Goal: Task Accomplishment & Management: Manage account settings

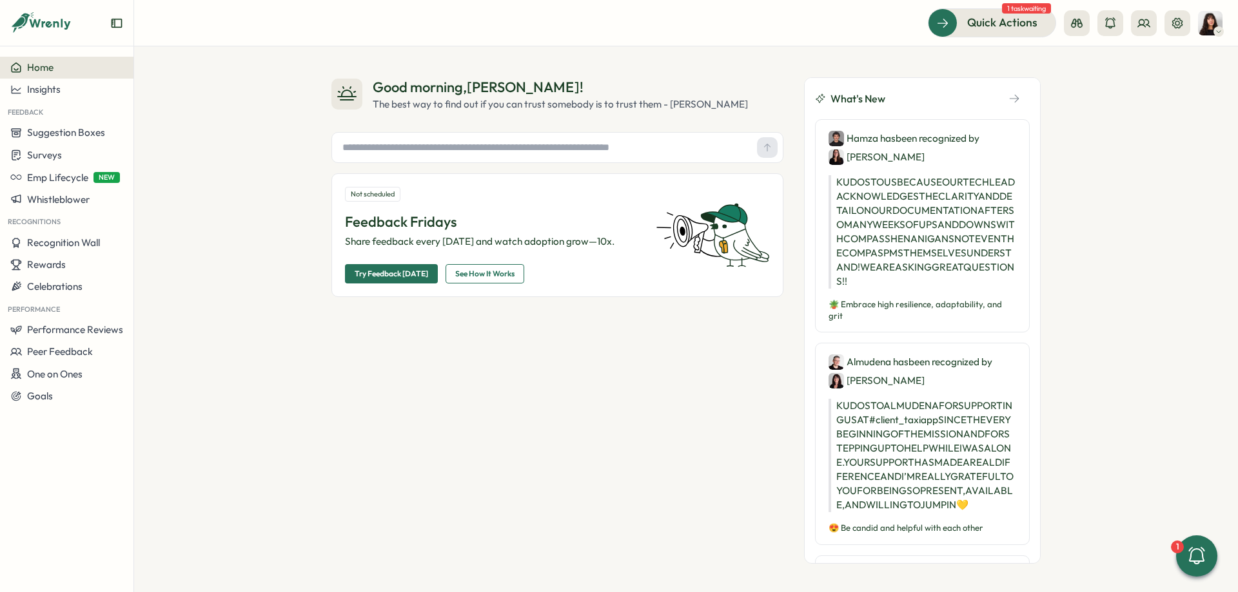
click at [1165, 17] on button at bounding box center [1177, 23] width 26 height 26
click at [1169, 19] on button at bounding box center [1177, 23] width 26 height 26
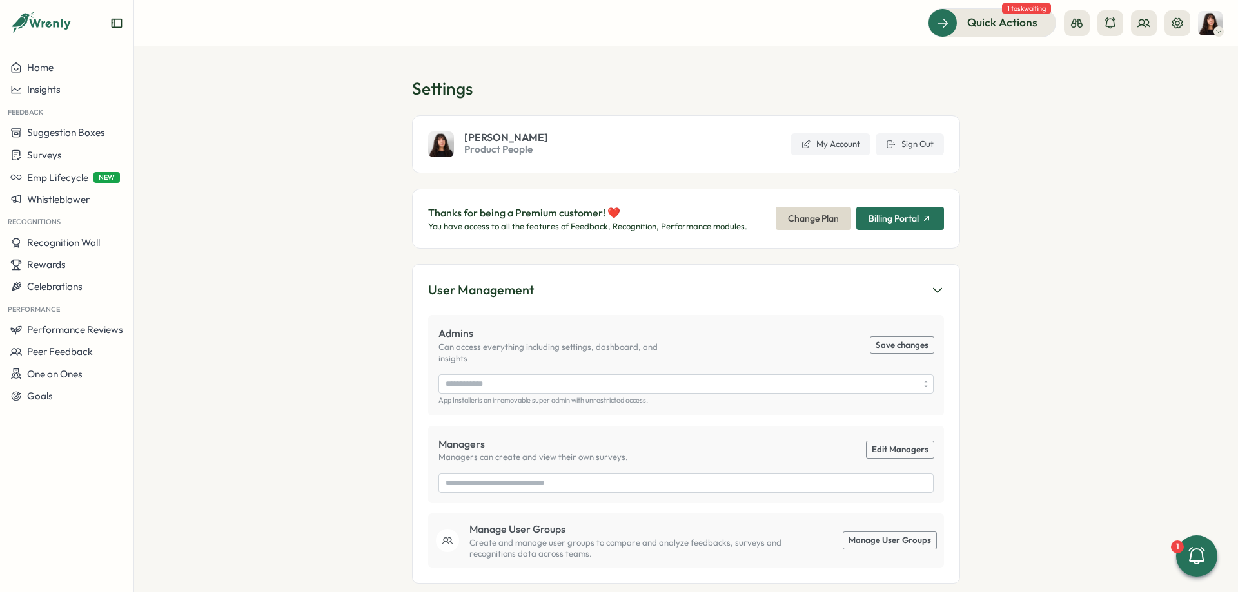
type input "**********"
click at [936, 141] on button "Sign Out" at bounding box center [909, 144] width 68 height 22
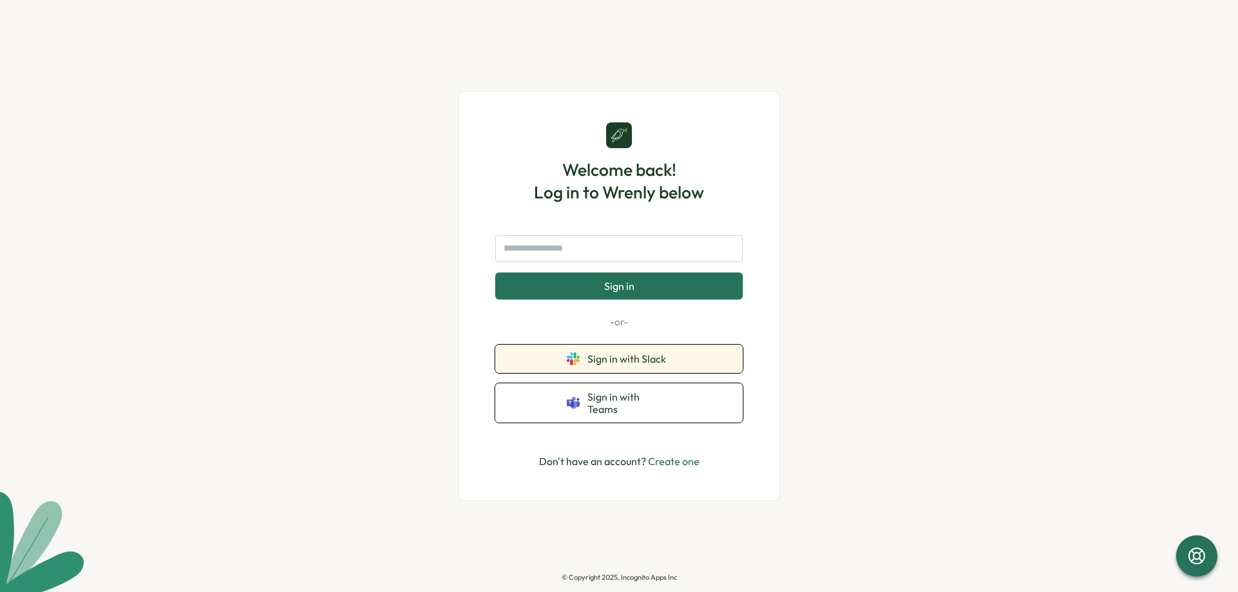
click at [602, 357] on button "Sign in with Slack" at bounding box center [619, 359] width 248 height 28
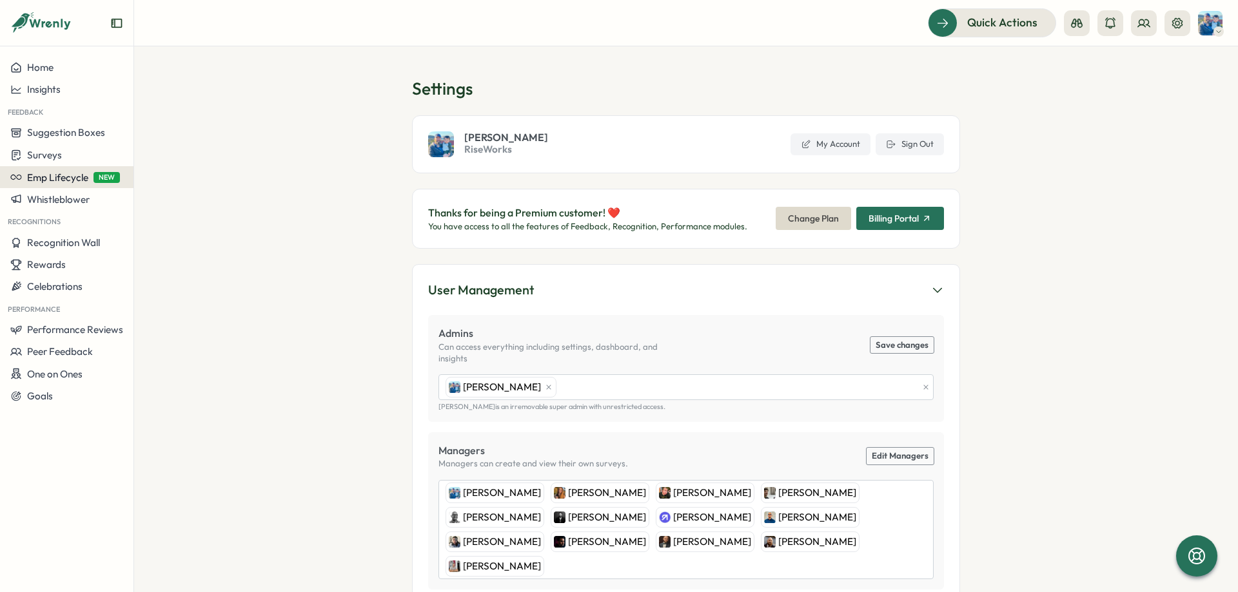
click at [72, 182] on span "Emp Lifecycle" at bounding box center [57, 177] width 61 height 12
click at [269, 141] on section "Settings [PERSON_NAME] RiseWorks My Account Sign Out Thanks for being a Premium…" at bounding box center [686, 319] width 1104 height 546
click at [54, 180] on span "Emp Lifecycle" at bounding box center [57, 177] width 61 height 12
click at [150, 174] on div "Create New" at bounding box center [174, 177] width 52 height 14
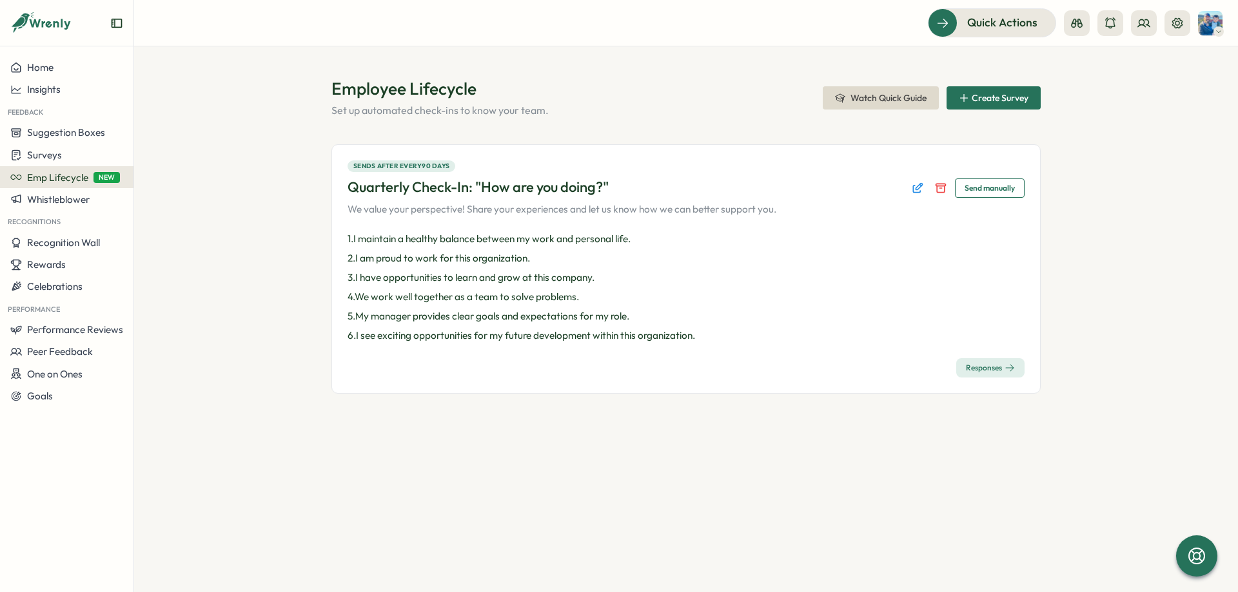
click at [67, 170] on button "Emp Lifecycle NEW" at bounding box center [66, 177] width 133 height 22
click at [168, 177] on div "Create New" at bounding box center [174, 177] width 52 height 14
drag, startPoint x: 293, startPoint y: 195, endPoint x: 182, endPoint y: 181, distance: 111.9
click at [293, 196] on section "Employee Lifecycle Set up automated check-ins to know your team. Watch Quick Gu…" at bounding box center [686, 319] width 1104 height 546
click at [63, 177] on span "Emp Lifecycle" at bounding box center [57, 177] width 61 height 12
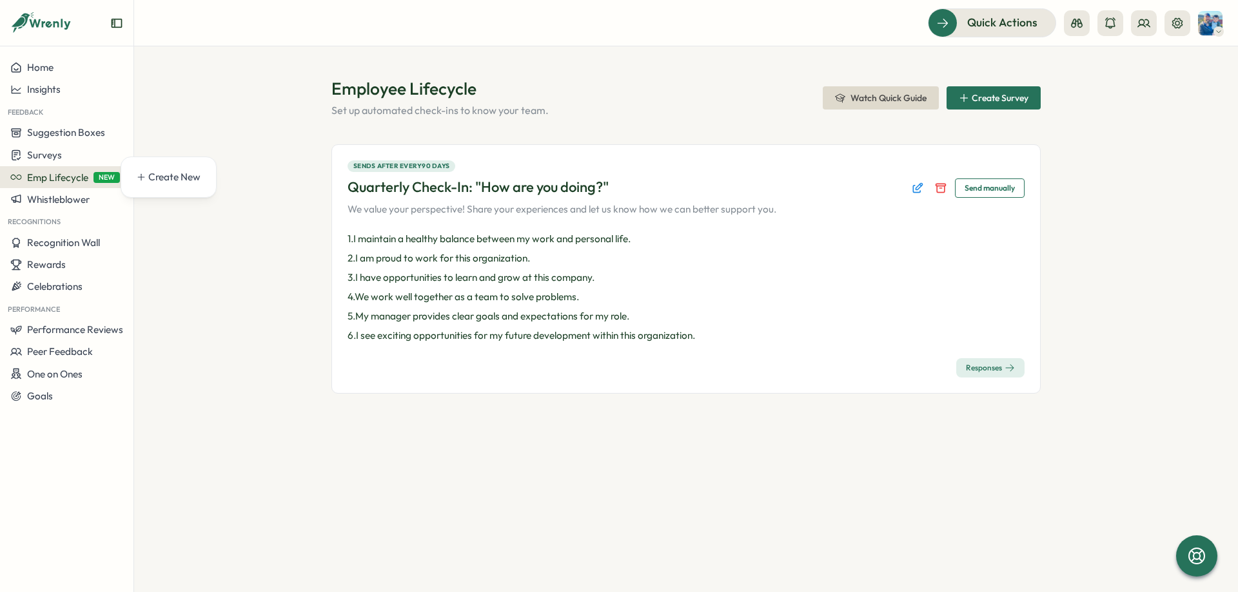
click at [574, 300] on p "4 . We work well together as a team to solve problems." at bounding box center [685, 297] width 677 height 14
click at [975, 367] on div "Responses" at bounding box center [990, 368] width 49 height 10
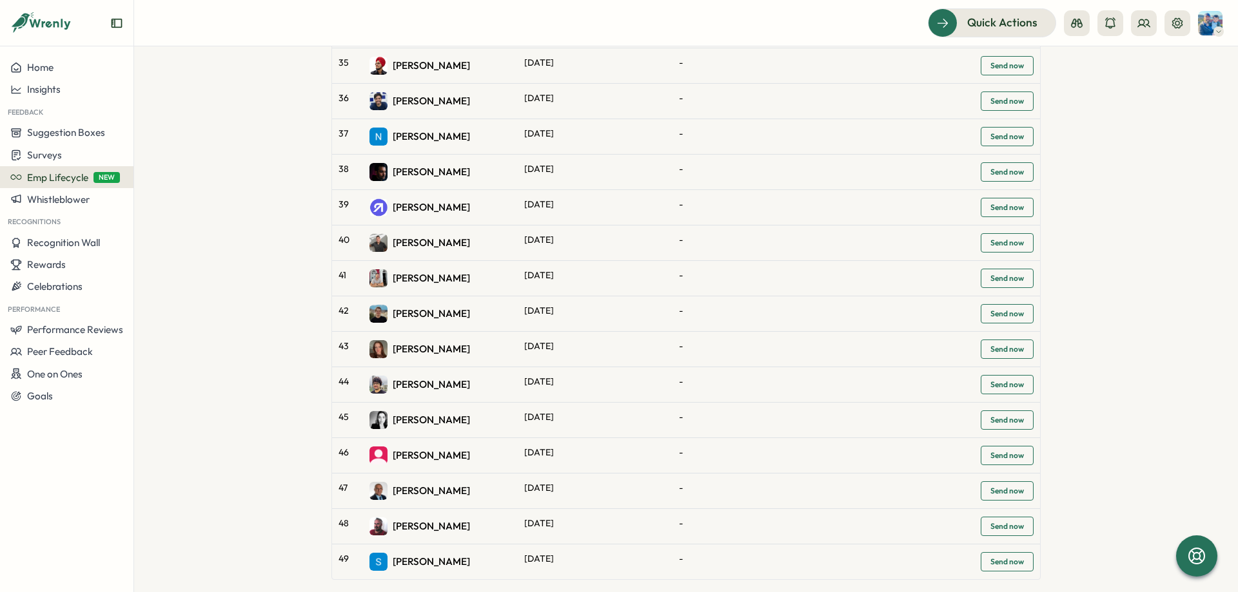
scroll to position [1398, 0]
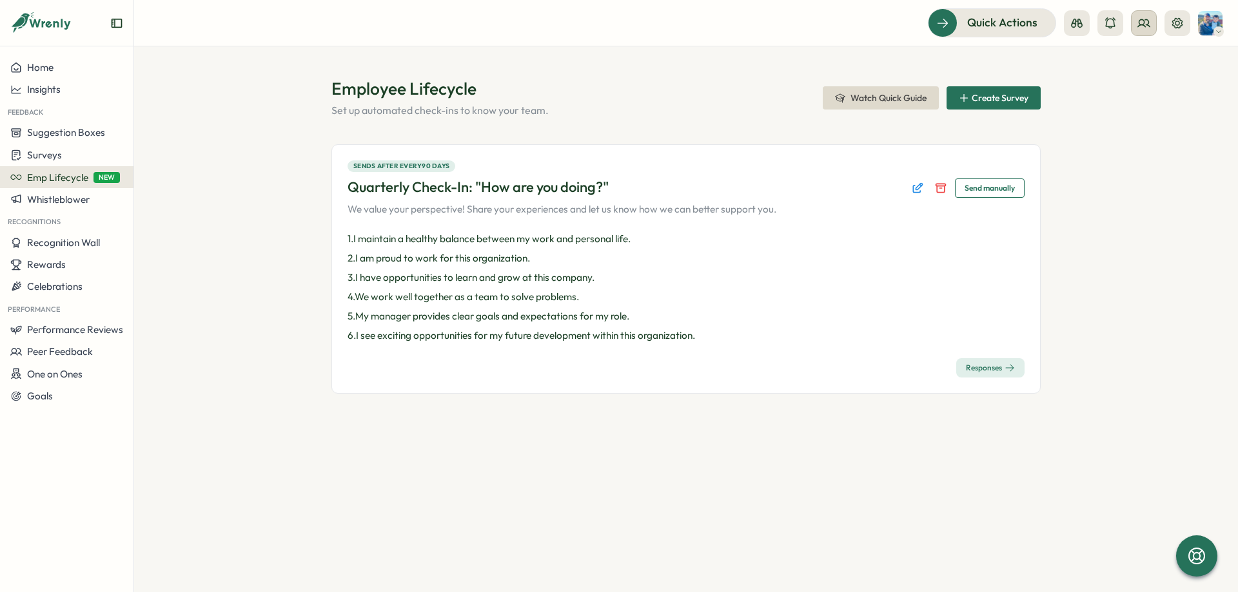
click at [1131, 27] on button at bounding box center [1144, 23] width 26 height 26
click at [1137, 58] on div "Org Members" at bounding box center [1143, 64] width 81 height 14
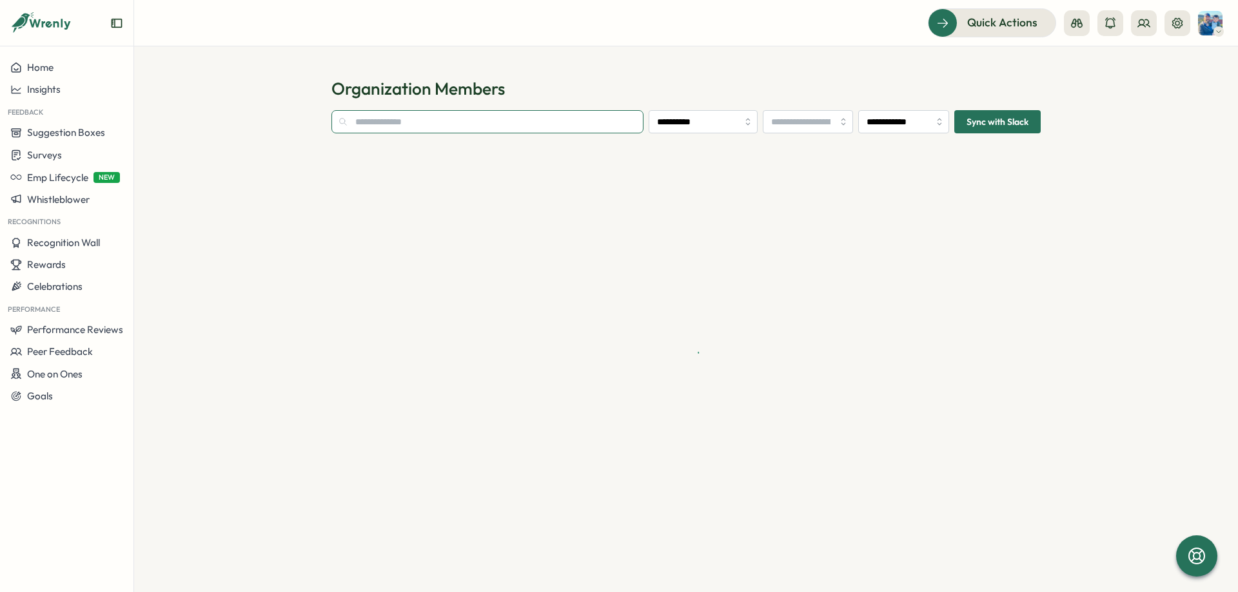
click at [444, 126] on input "text" at bounding box center [487, 121] width 312 height 23
type input "*****"
type input "**********"
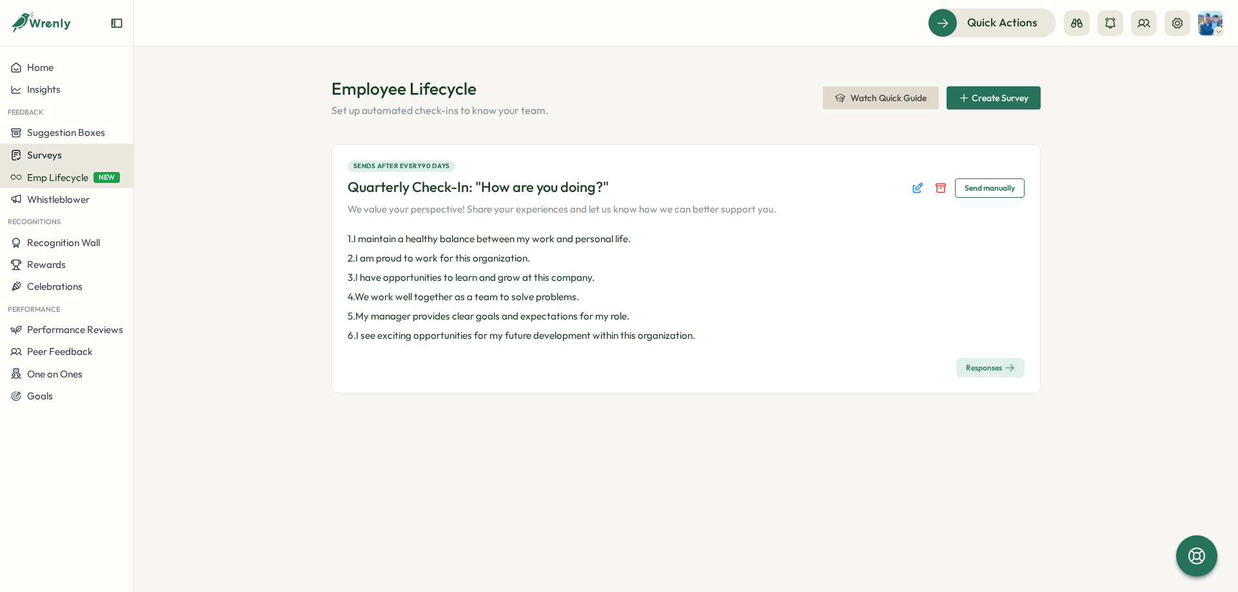
click at [66, 154] on div "Surveys" at bounding box center [66, 155] width 113 height 12
click at [202, 165] on div "Onboarding Surveys" at bounding box center [185, 155] width 106 height 24
click at [67, 152] on div "Surveys" at bounding box center [66, 155] width 113 height 12
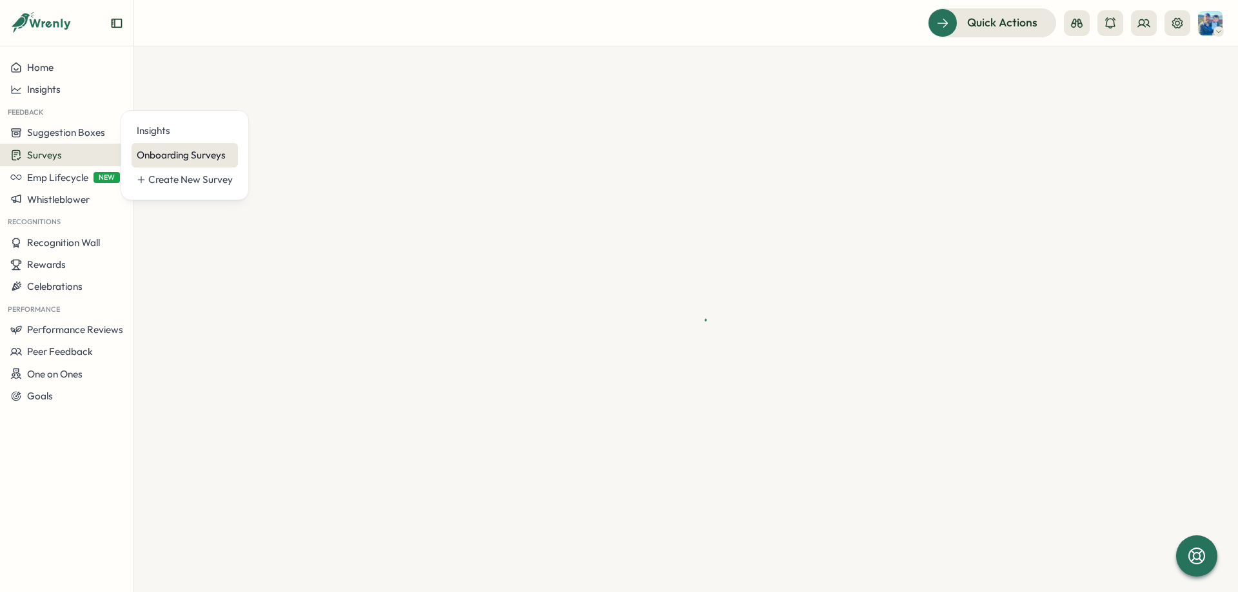
click at [214, 153] on div "Onboarding Surveys" at bounding box center [185, 155] width 96 height 14
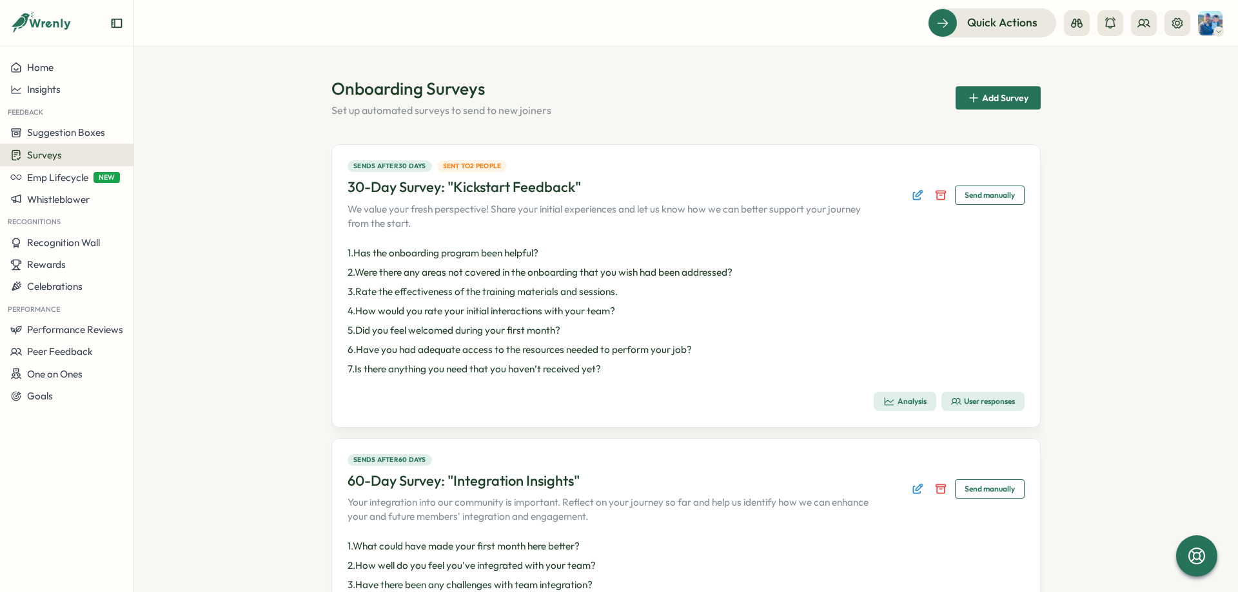
click at [246, 57] on section "Onboarding Surveys Set up automated surveys to send to new joiners Add Survey S…" at bounding box center [686, 319] width 1104 height 546
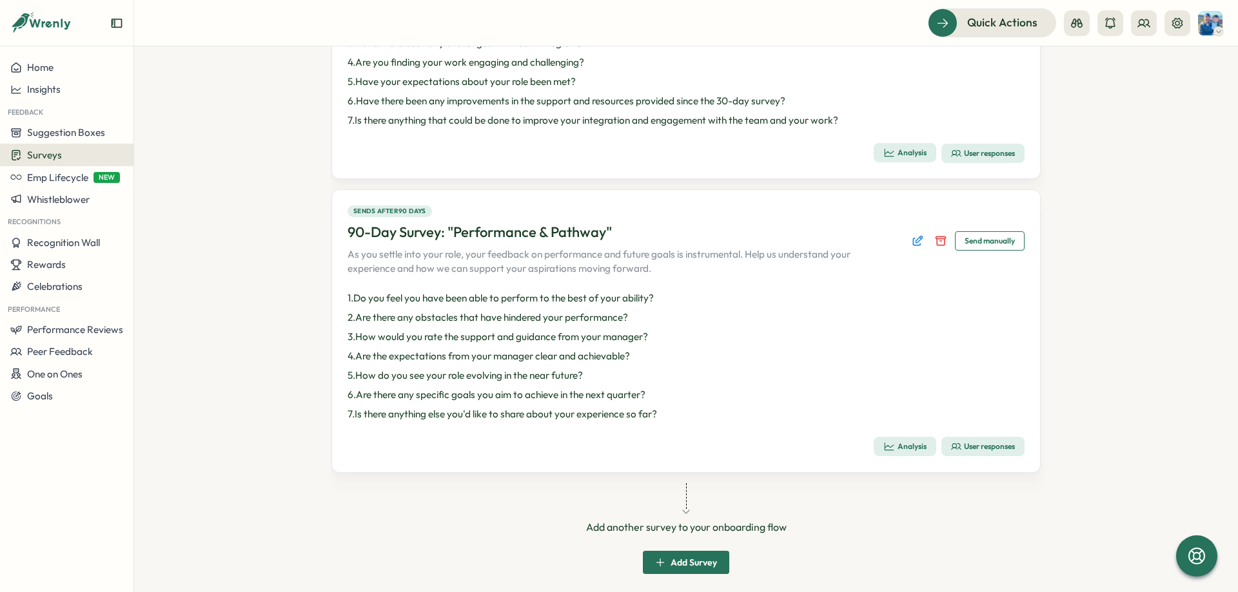
scroll to position [554, 0]
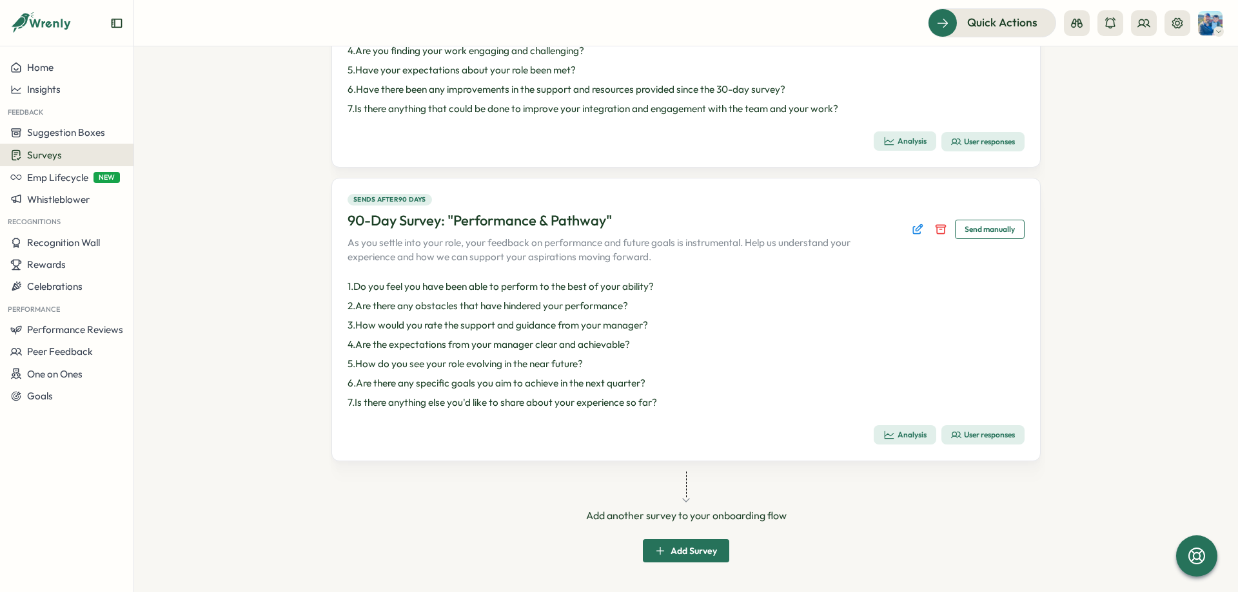
click at [963, 436] on div "User responses" at bounding box center [983, 435] width 64 height 10
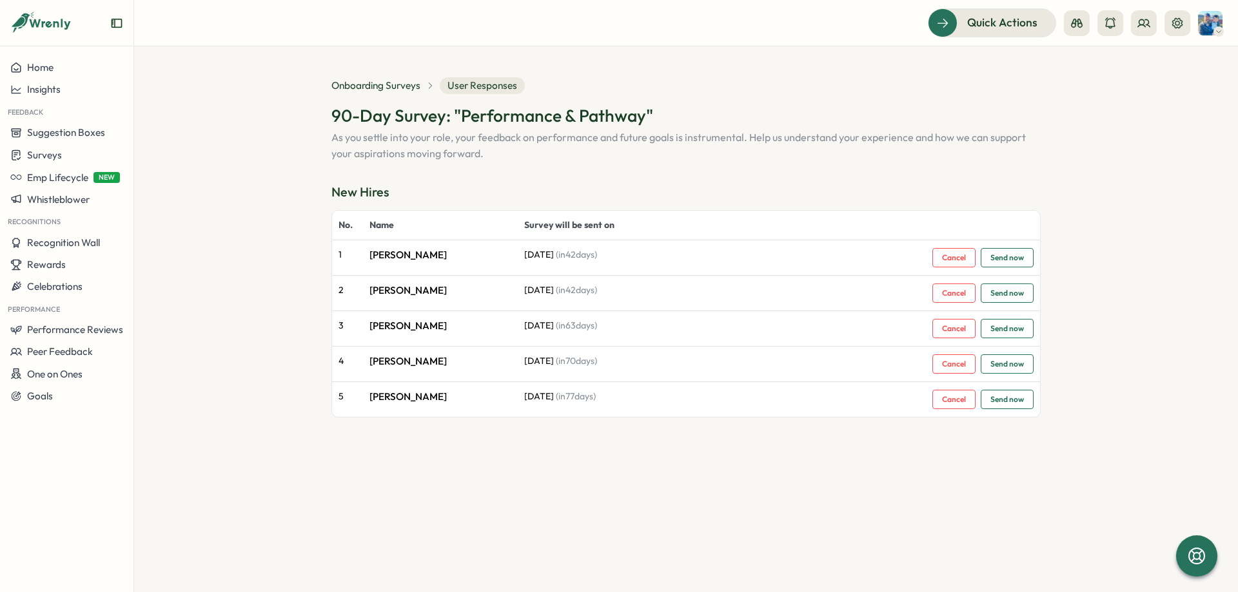
drag, startPoint x: 571, startPoint y: 398, endPoint x: 549, endPoint y: 398, distance: 21.3
click at [547, 398] on p "[DATE] ([DATE])" at bounding box center [717, 397] width 386 height 14
copy p "[DATE]"
click at [765, 326] on p "[DATE] ([DATE])" at bounding box center [717, 326] width 386 height 14
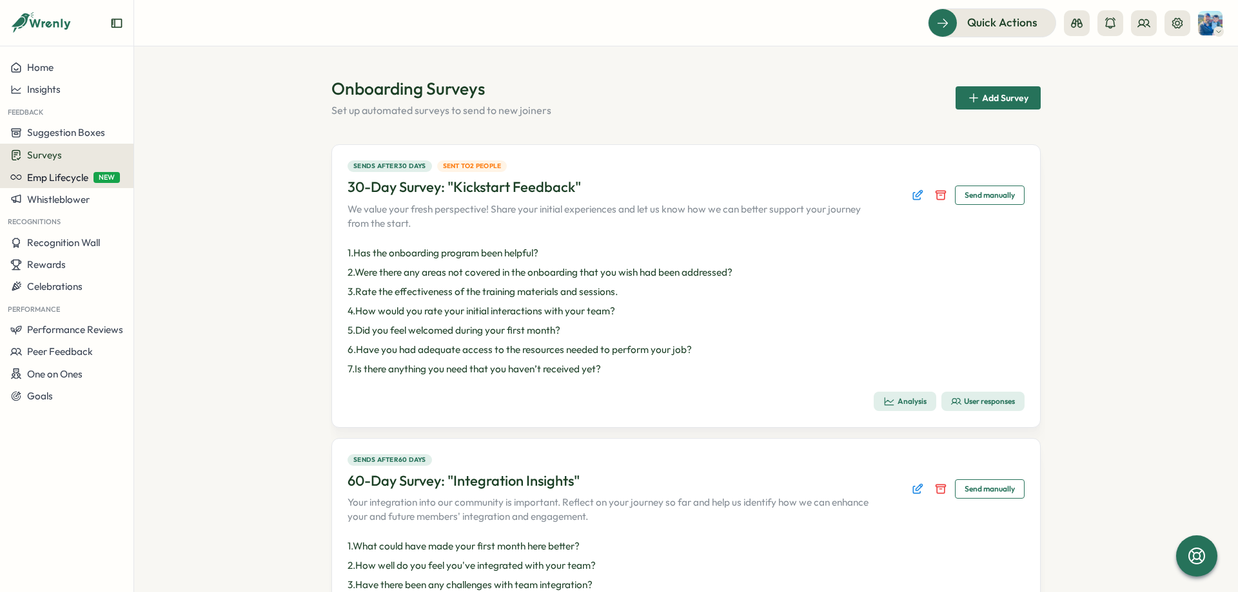
click at [54, 177] on span "Emp Lifecycle" at bounding box center [57, 177] width 61 height 12
click at [170, 177] on div "Create New" at bounding box center [174, 177] width 52 height 14
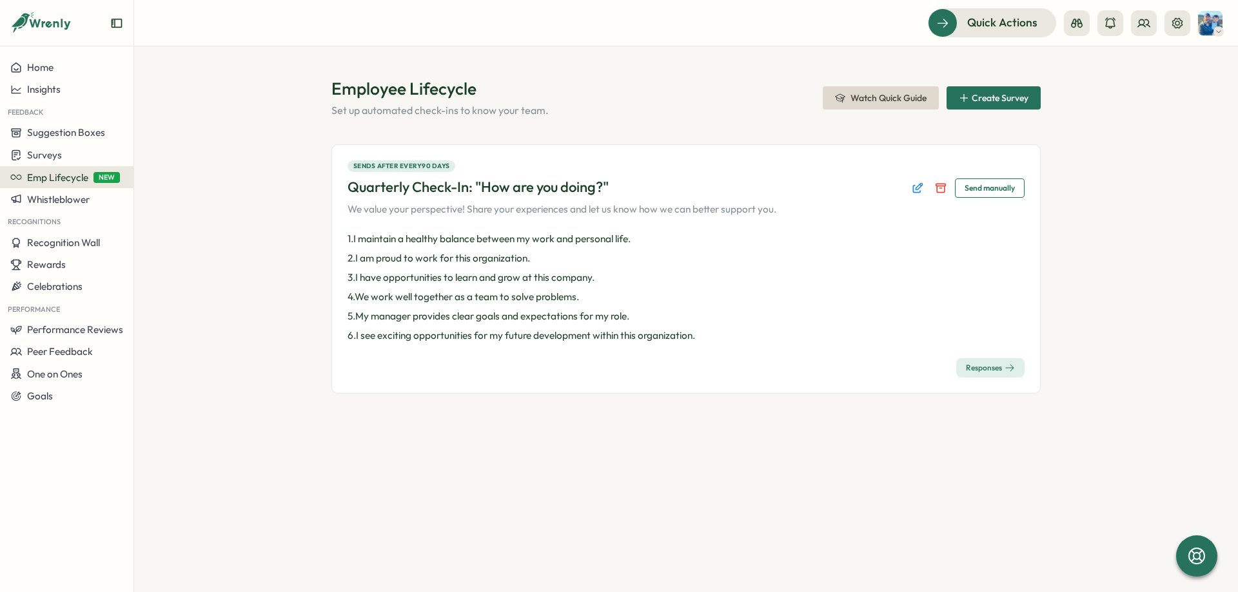
click at [993, 380] on div "Sends after every 90 days Quarterly Check-In: "How are you doing?" We value you…" at bounding box center [685, 268] width 709 height 249
click at [990, 366] on div "Responses" at bounding box center [990, 368] width 49 height 10
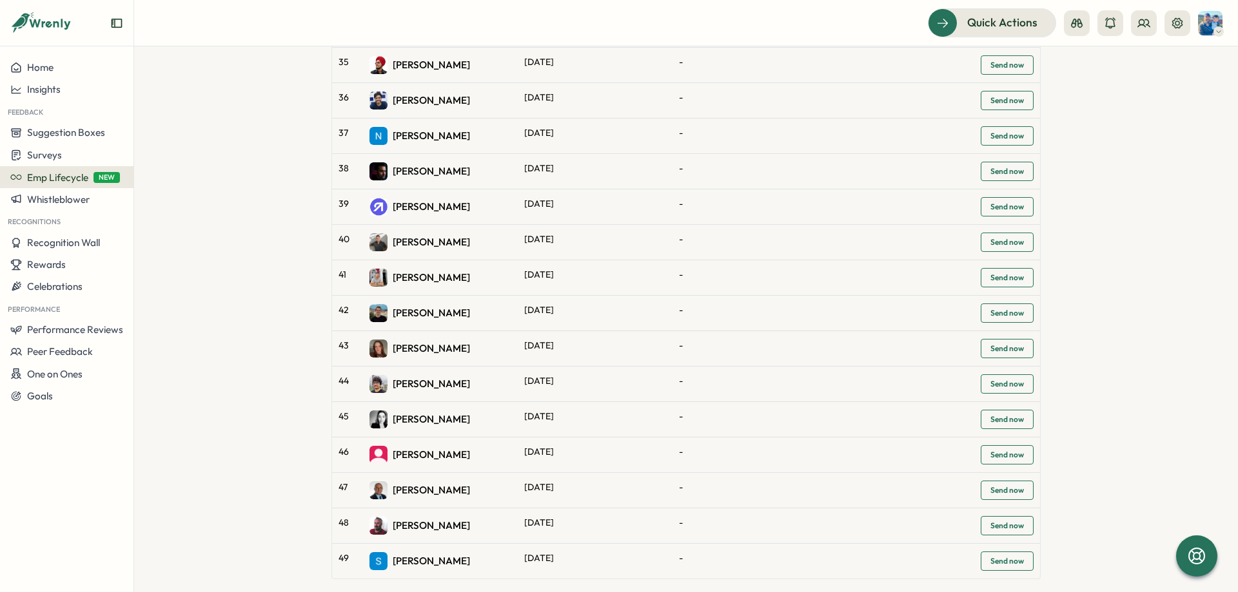
scroll to position [1398, 0]
click at [1142, 30] on button at bounding box center [1144, 23] width 26 height 26
click at [1147, 55] on div "Org Members" at bounding box center [1143, 64] width 97 height 24
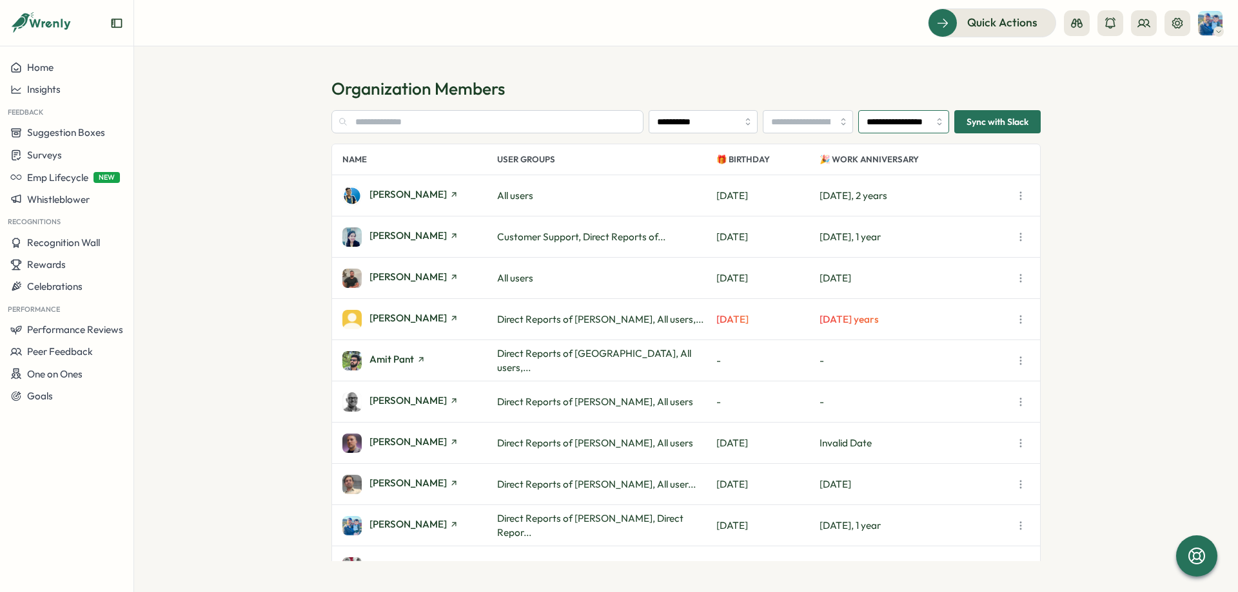
click at [883, 119] on input "**********" at bounding box center [903, 121] width 91 height 23
click at [874, 53] on section "**********" at bounding box center [686, 319] width 1104 height 546
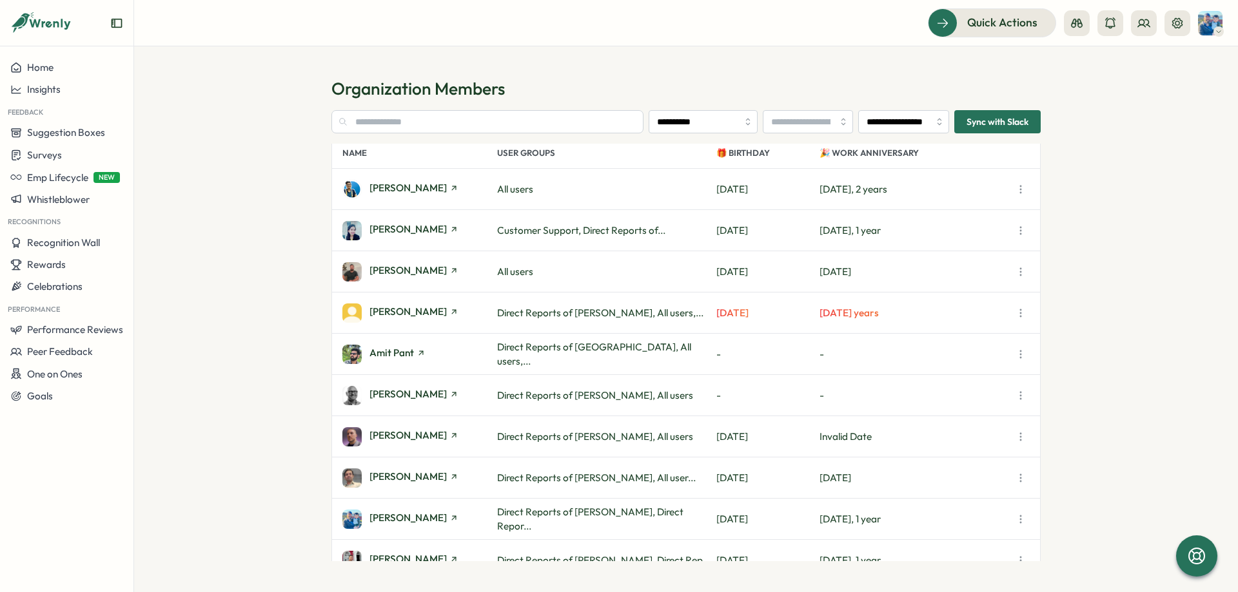
scroll to position [3, 0]
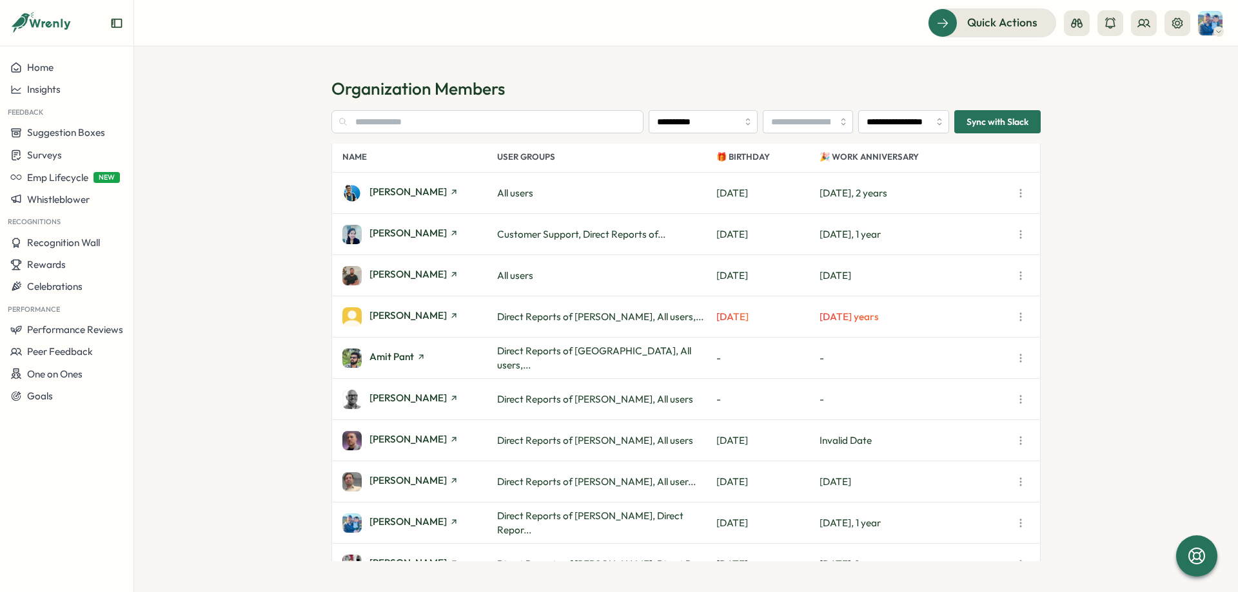
click at [913, 135] on section "**********" at bounding box center [685, 335] width 709 height 451
click at [914, 123] on input "**********" at bounding box center [903, 121] width 91 height 23
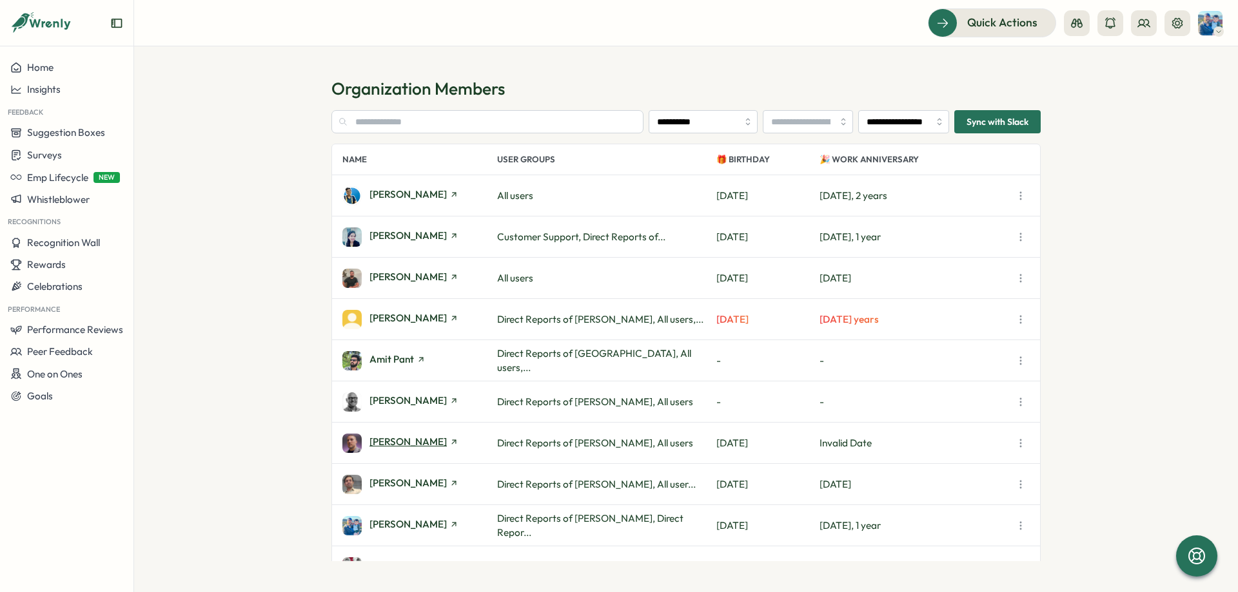
click at [416, 441] on span "[PERSON_NAME]" at bounding box center [407, 442] width 77 height 10
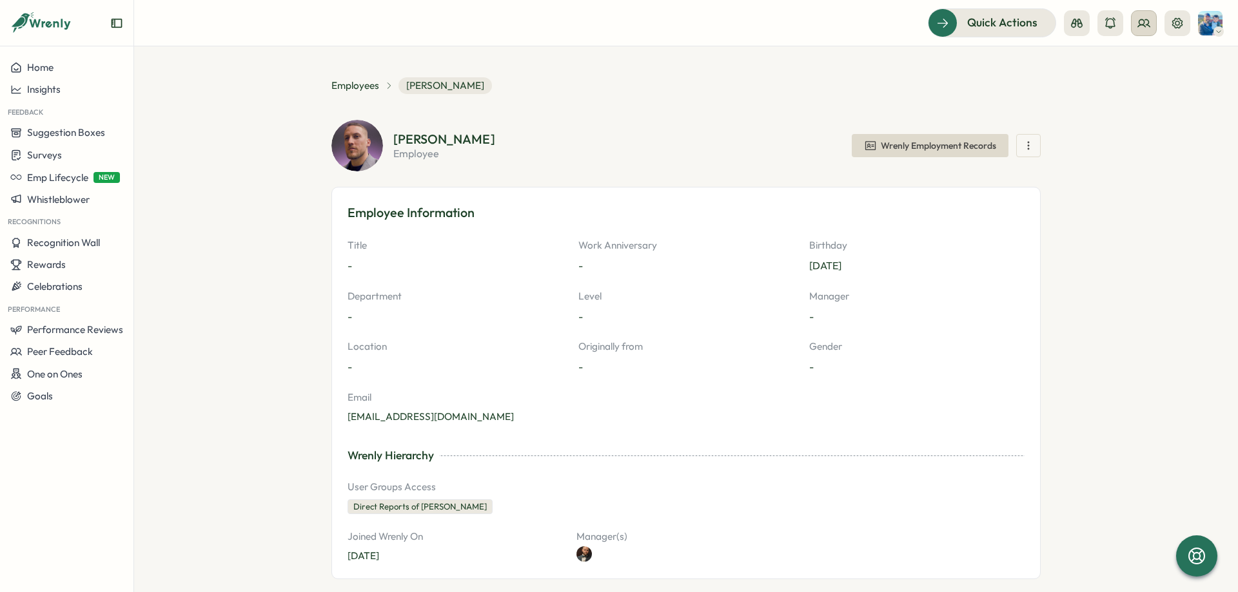
click at [1147, 24] on button at bounding box center [1144, 23] width 26 height 26
click at [1138, 59] on div "Org Members" at bounding box center [1143, 64] width 81 height 14
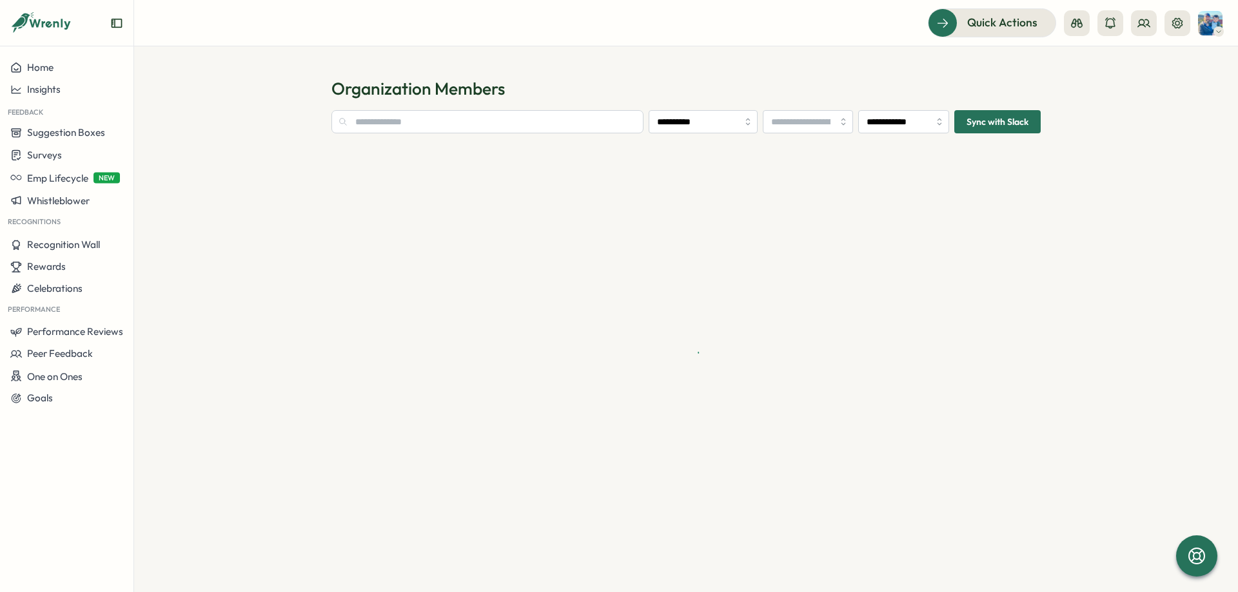
type input "**********"
click at [72, 176] on span "Emp Lifecycle" at bounding box center [57, 177] width 61 height 12
click at [148, 170] on div "Create New" at bounding box center [169, 177] width 74 height 24
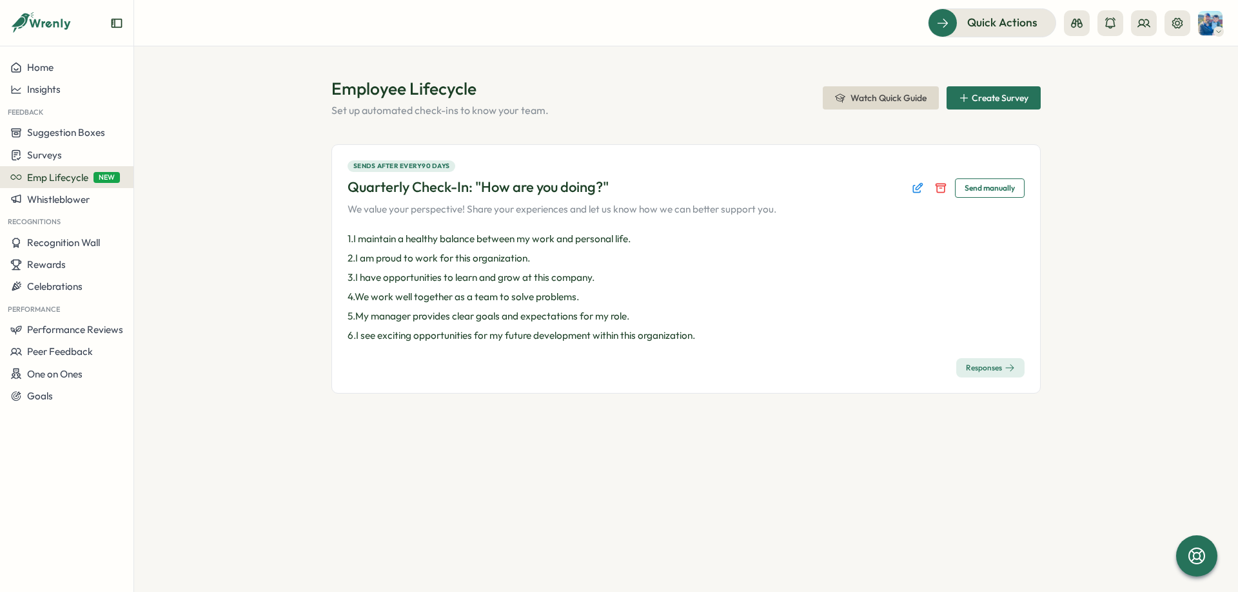
click at [999, 369] on div "Responses" at bounding box center [990, 368] width 49 height 10
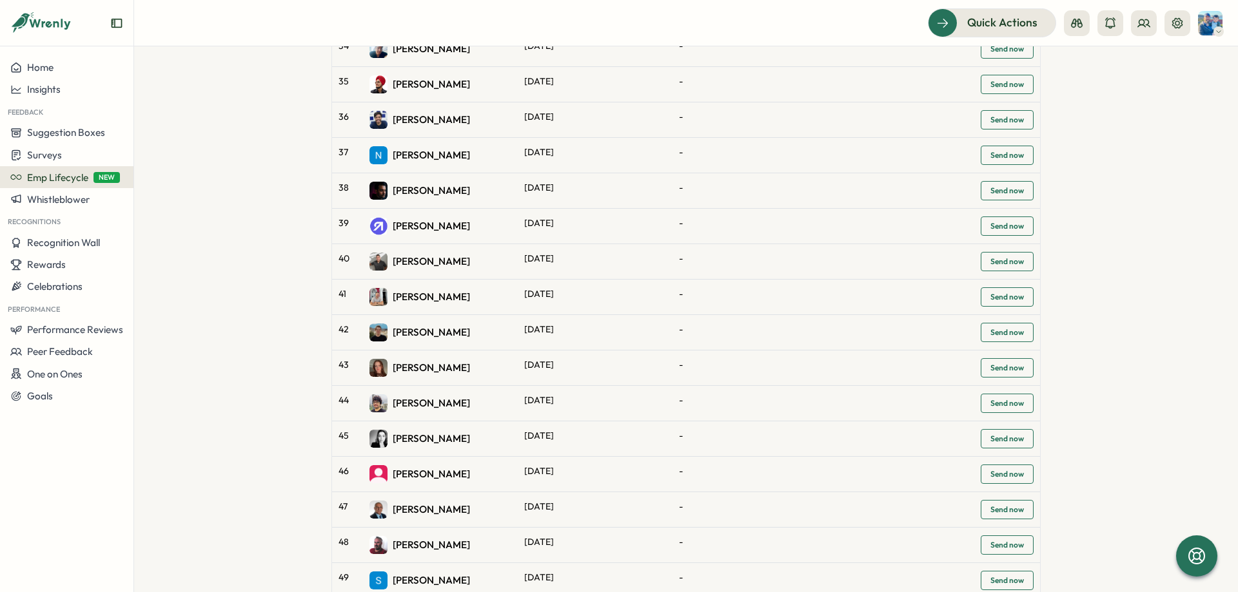
scroll to position [1398, 0]
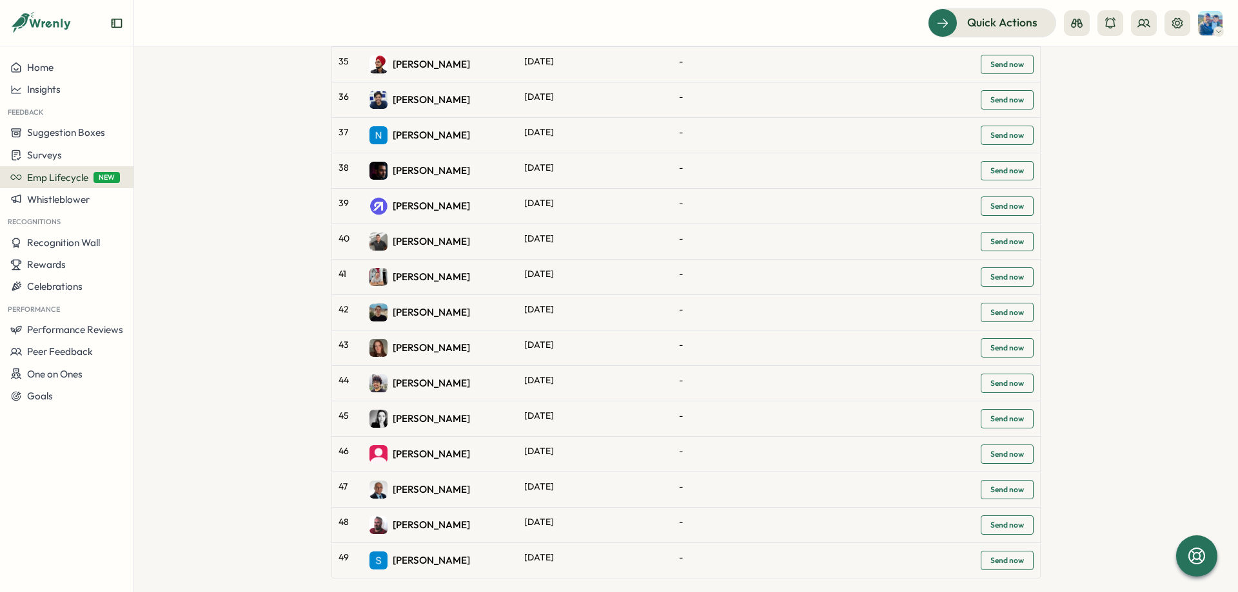
drag, startPoint x: 257, startPoint y: 255, endPoint x: 161, endPoint y: 542, distance: 302.5
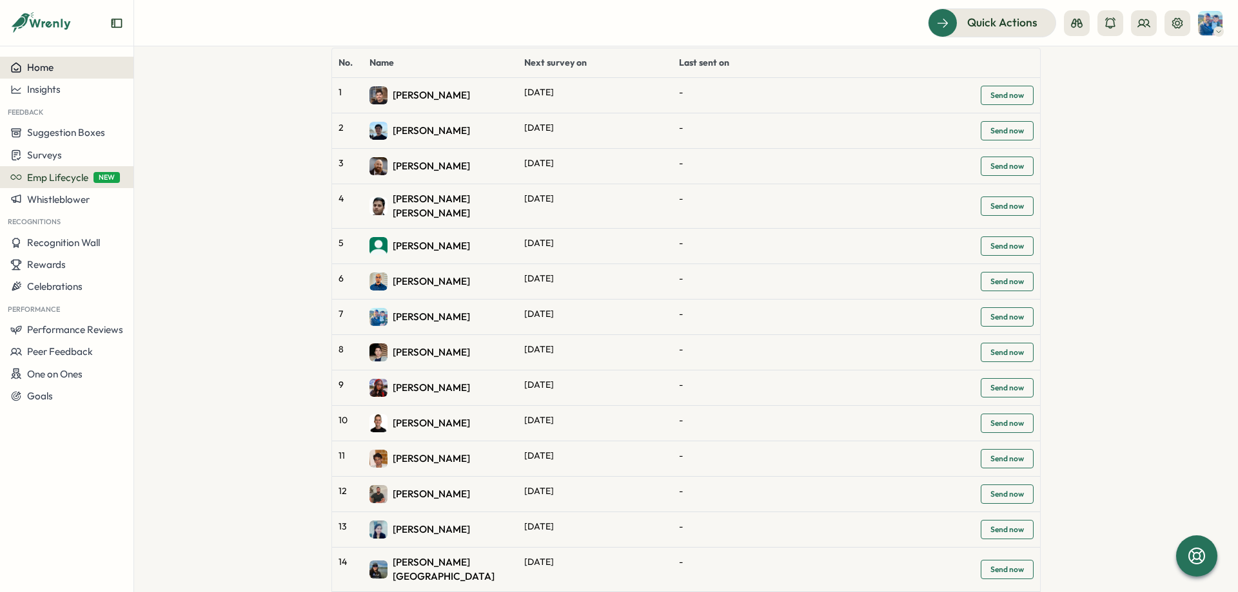
scroll to position [142, 0]
click at [26, 70] on div "Home" at bounding box center [31, 68] width 43 height 12
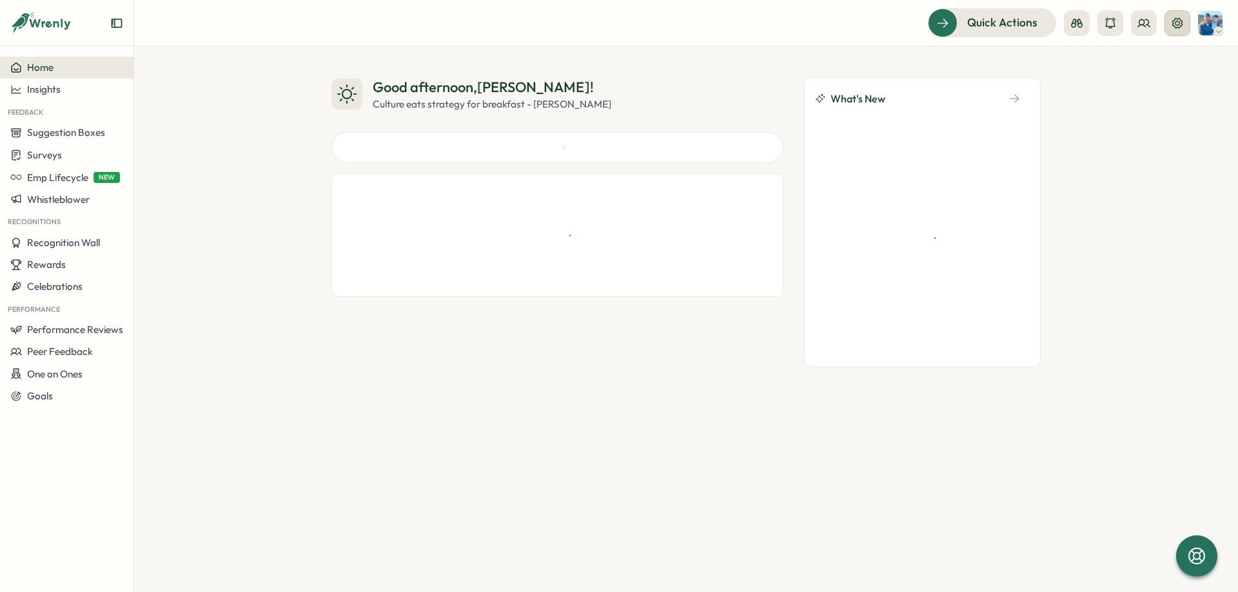
click at [1178, 34] on button at bounding box center [1177, 23] width 26 height 26
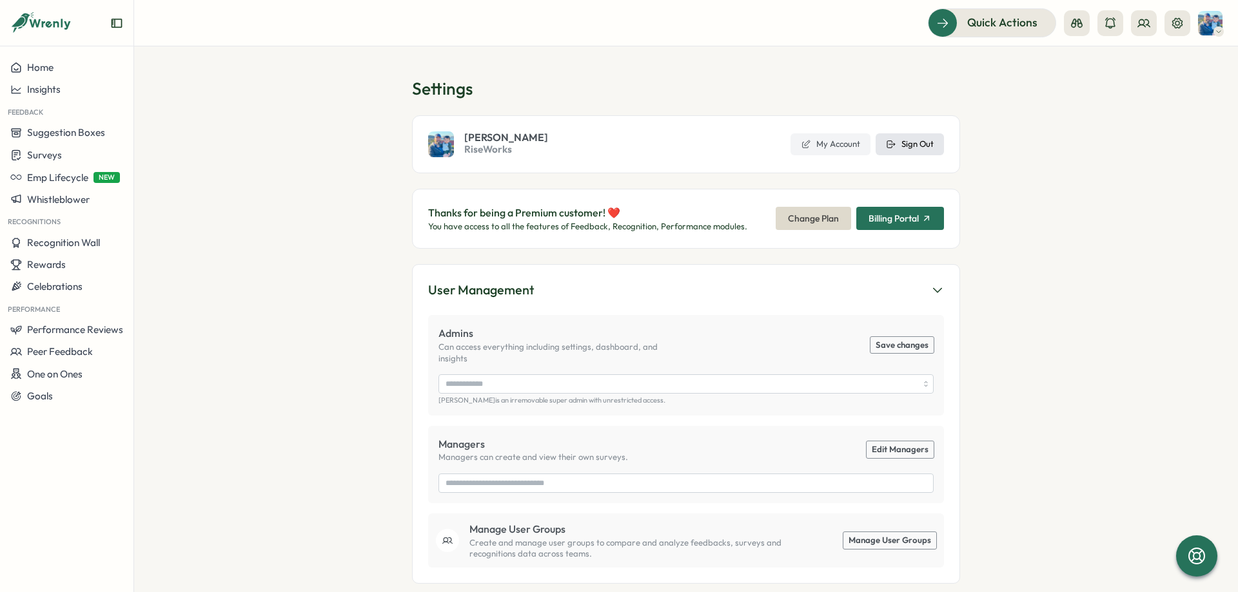
click at [917, 147] on span "Sign Out" at bounding box center [917, 145] width 32 height 12
